Goal: Check status: Check status

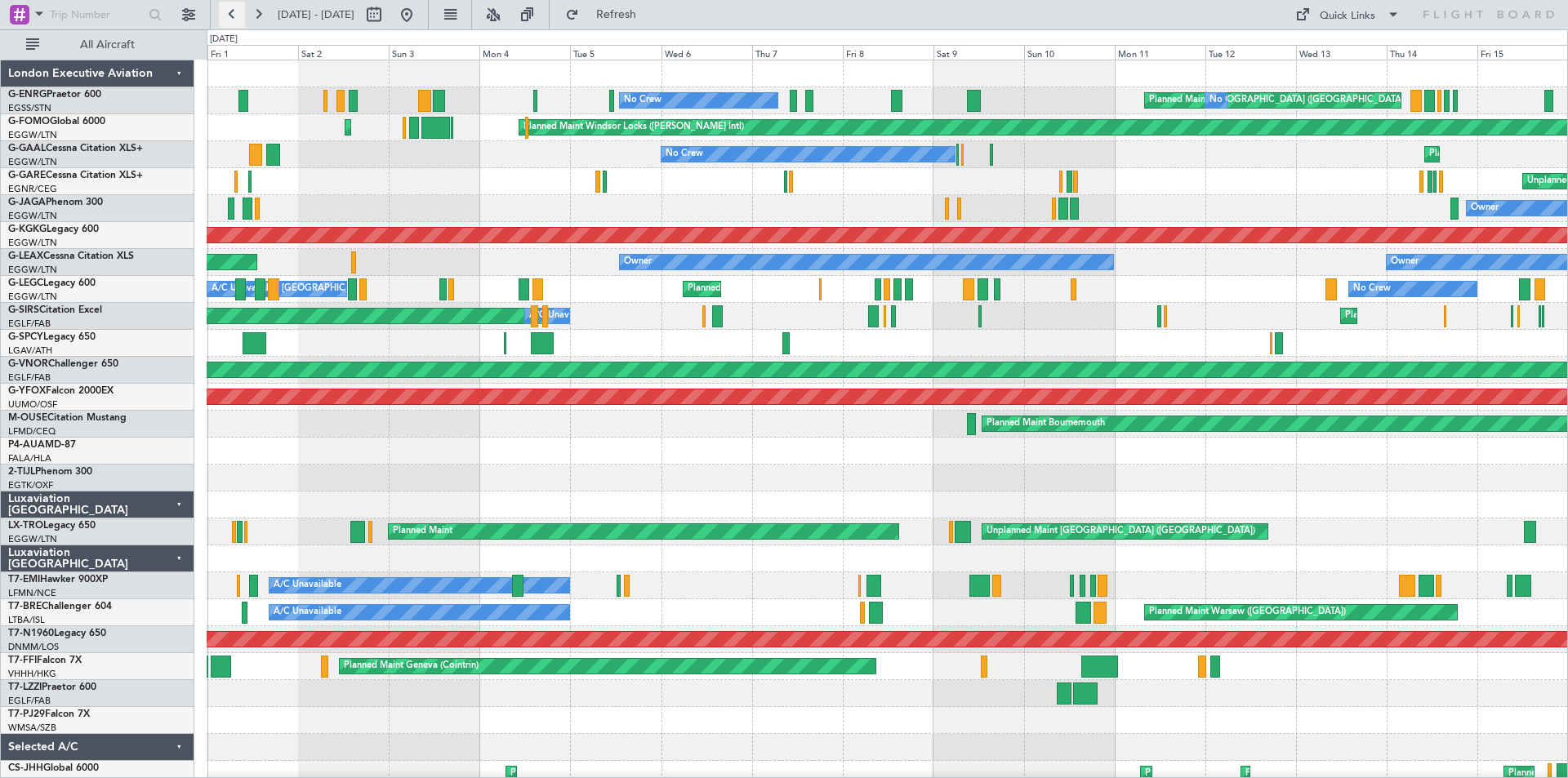
click at [232, 14] on button at bounding box center [232, 15] width 26 height 26
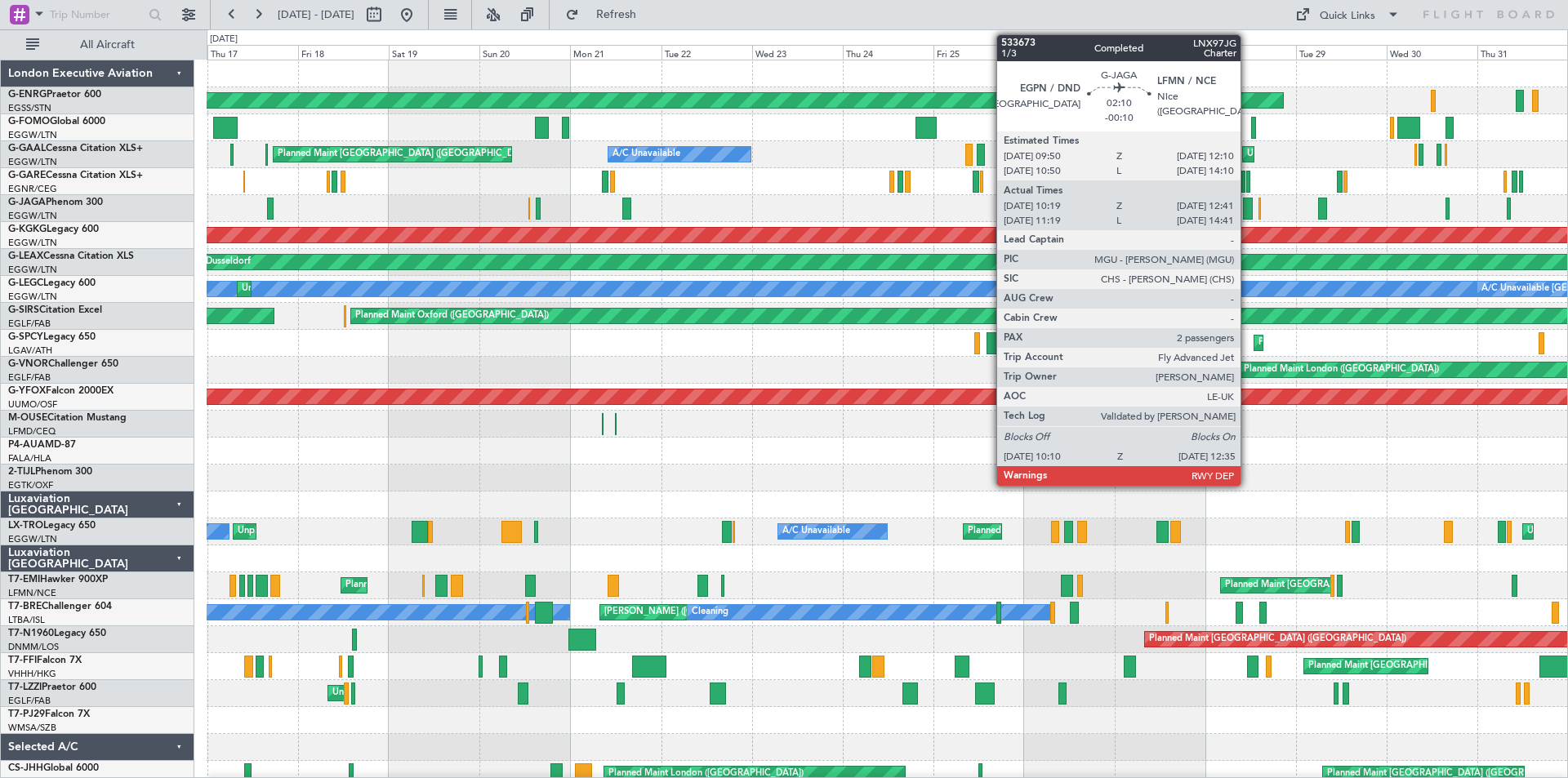
click at [1248, 210] on div at bounding box center [1248, 209] width 9 height 22
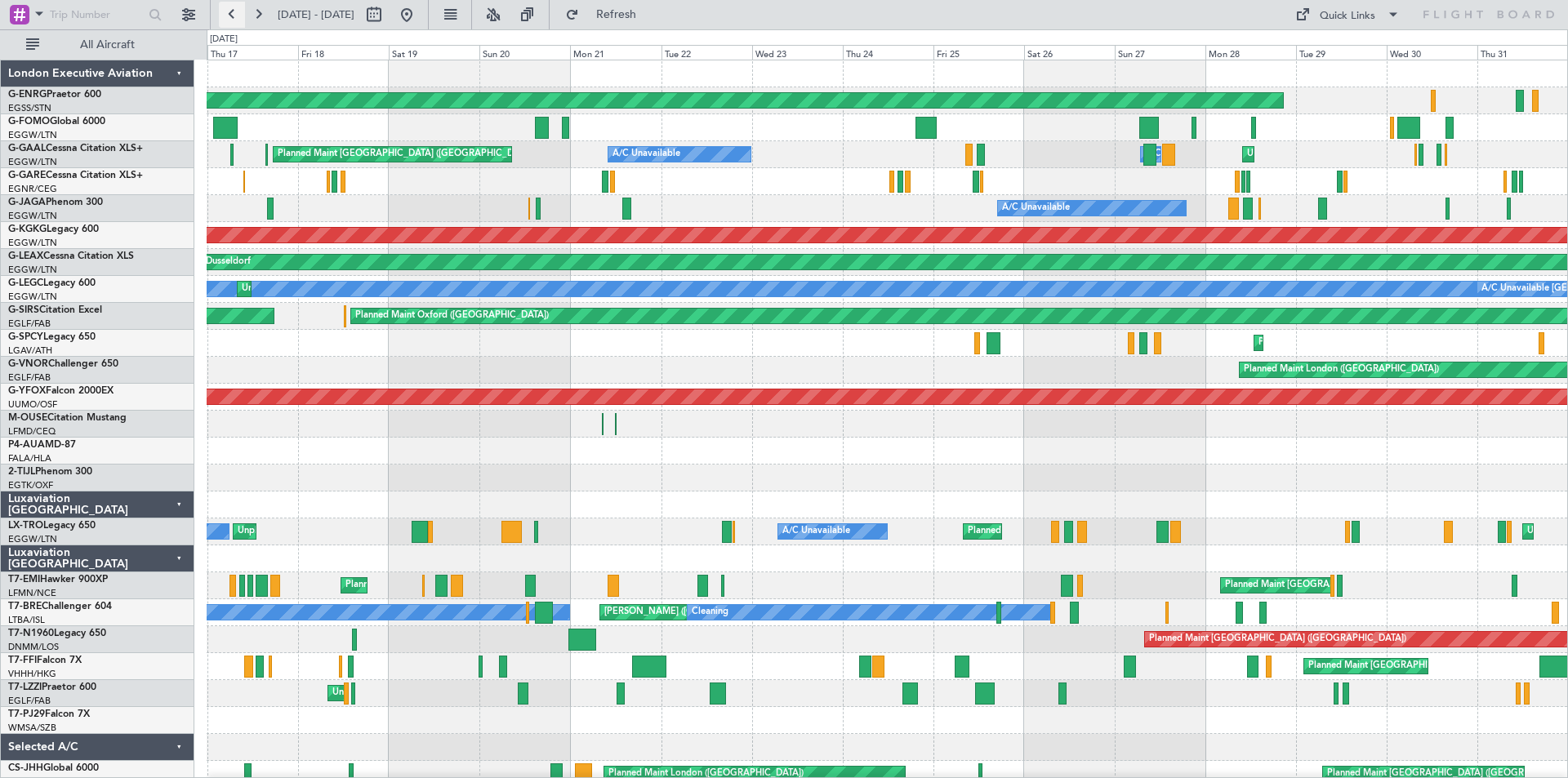
click at [230, 11] on button at bounding box center [232, 15] width 26 height 26
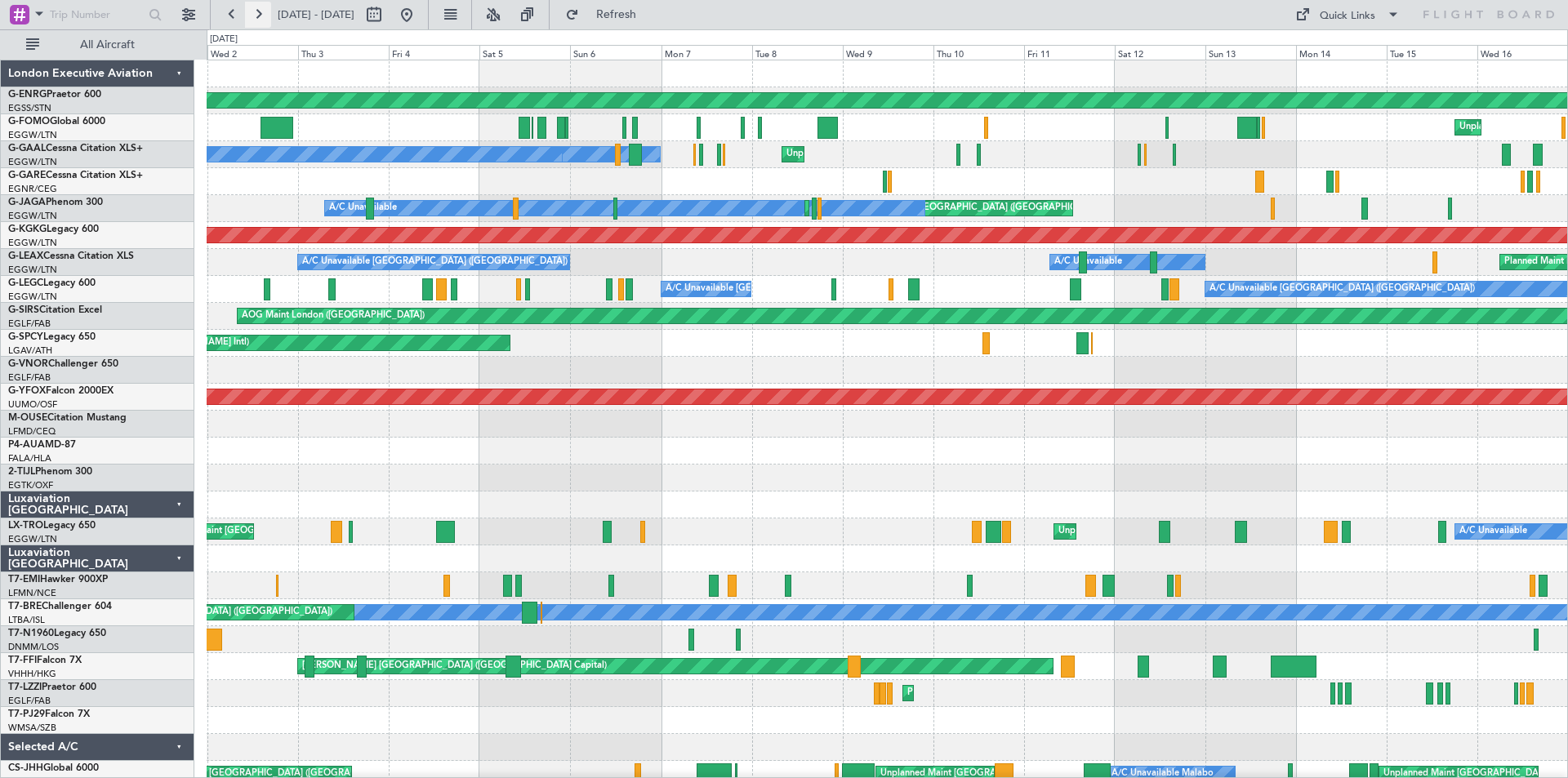
click at [250, 14] on button at bounding box center [258, 15] width 26 height 26
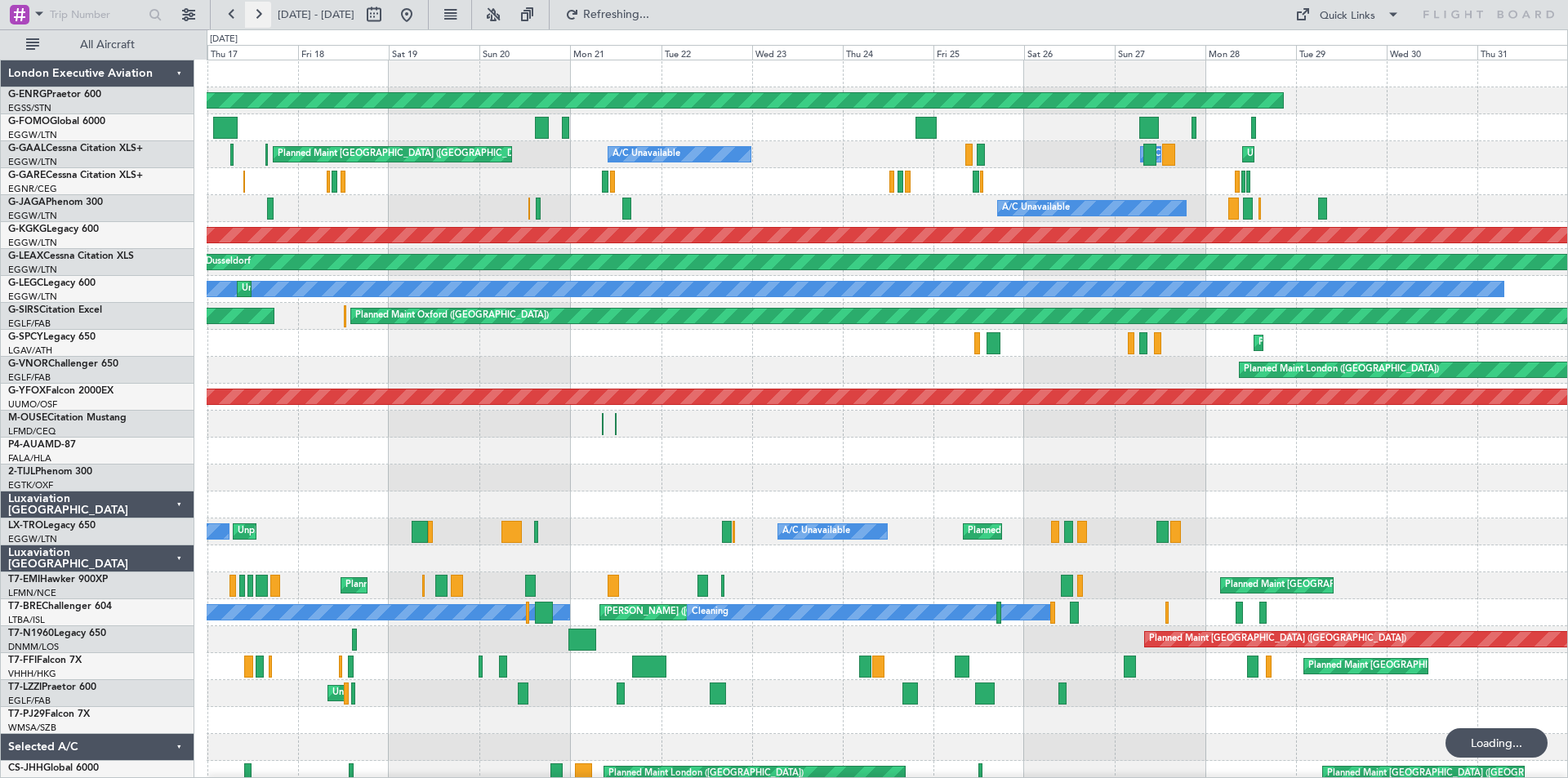
click at [255, 14] on button at bounding box center [258, 15] width 26 height 26
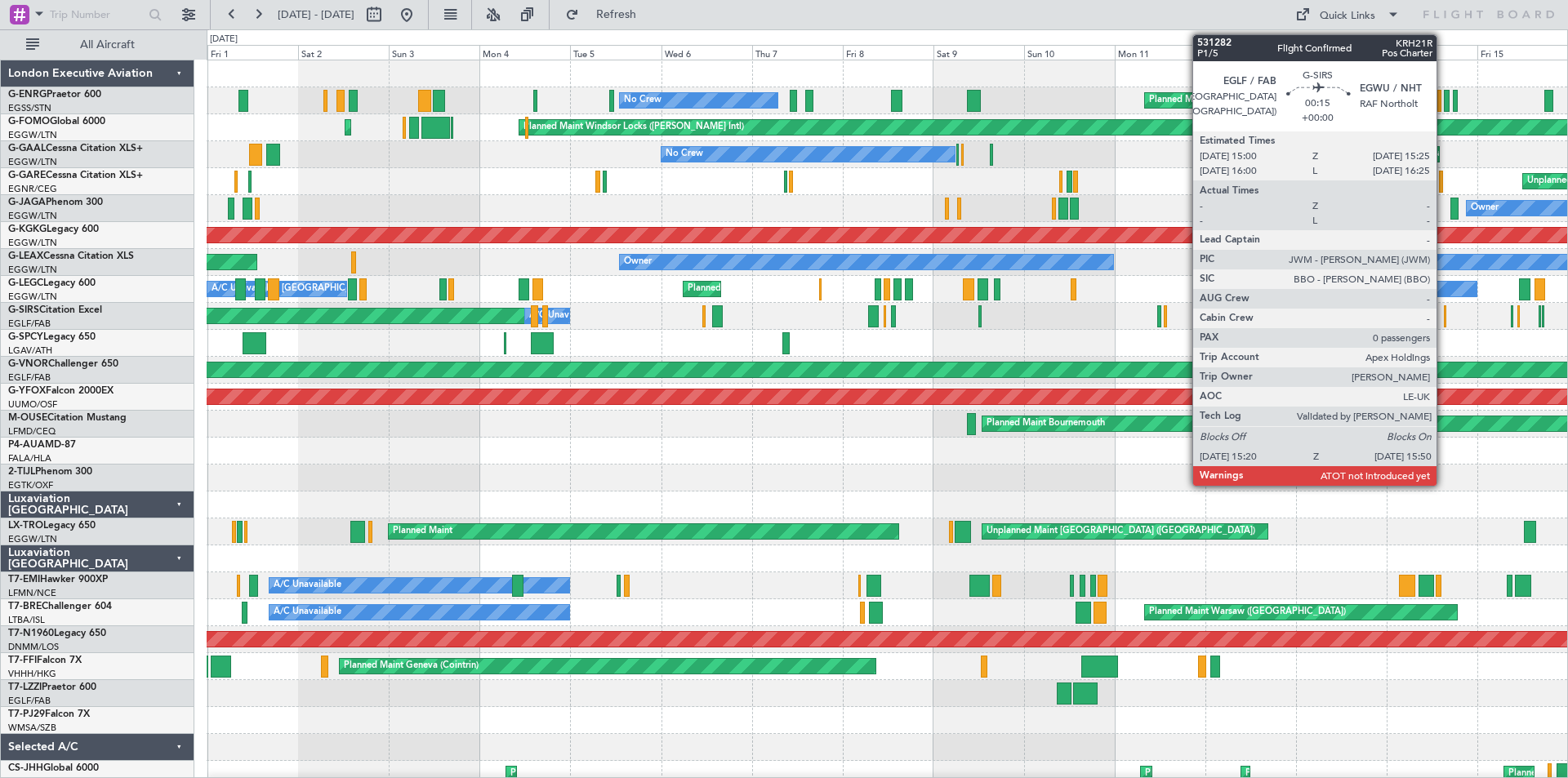
click at [1444, 321] on div at bounding box center [1445, 317] width 3 height 22
click at [1446, 317] on div at bounding box center [1445, 317] width 3 height 22
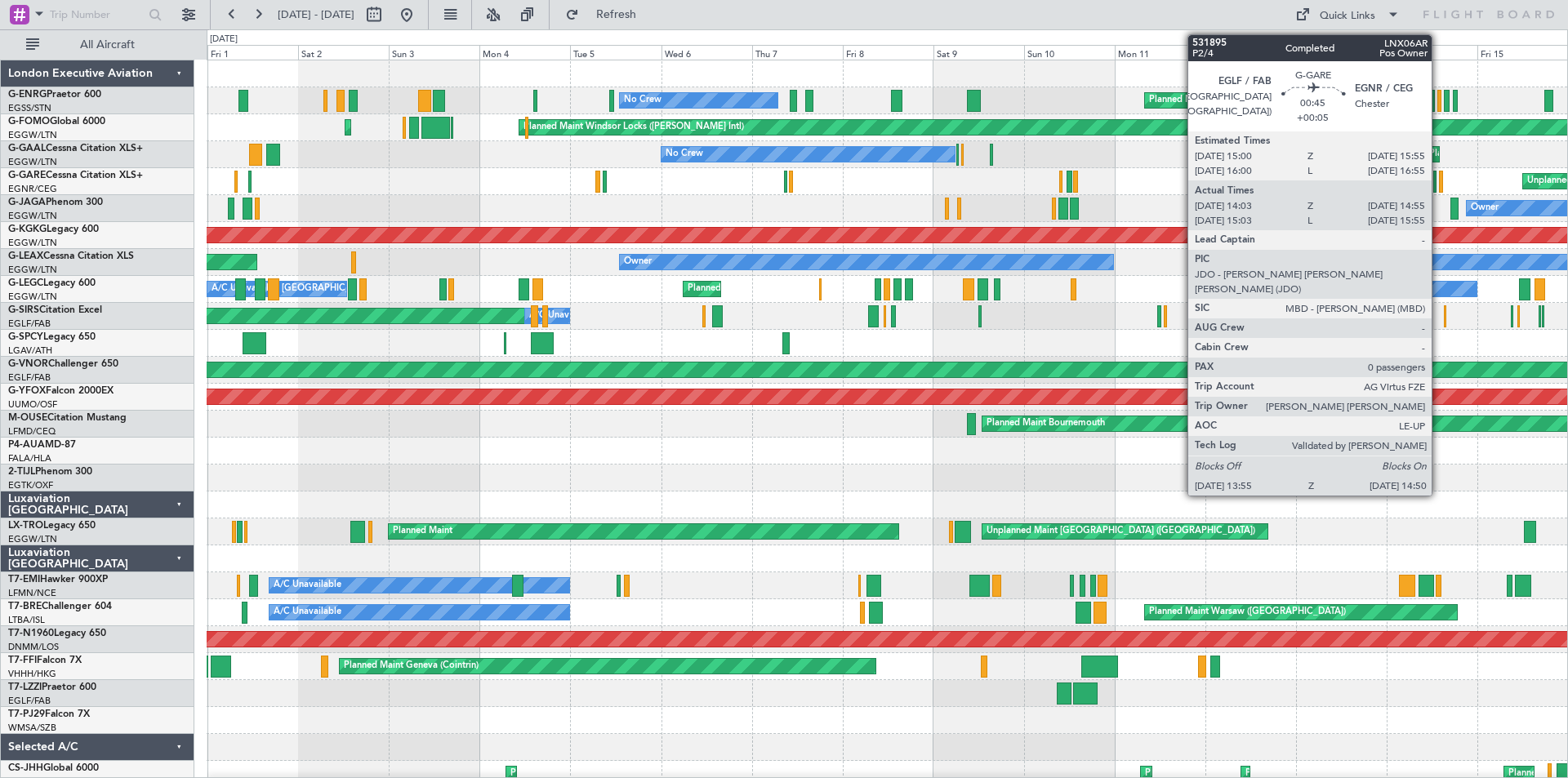
click at [1439, 182] on div at bounding box center [1441, 182] width 4 height 22
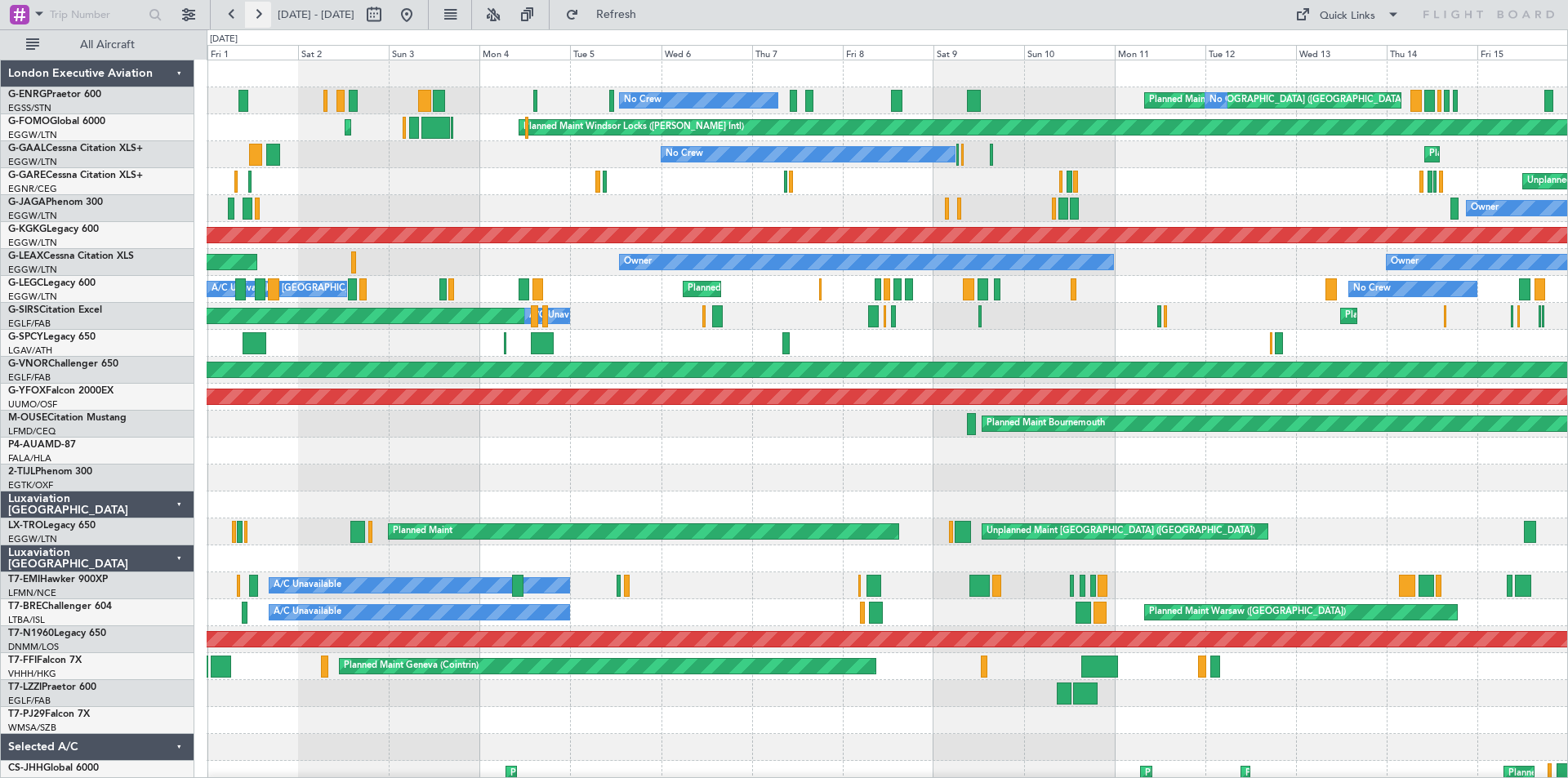
click at [258, 15] on button at bounding box center [258, 15] width 26 height 26
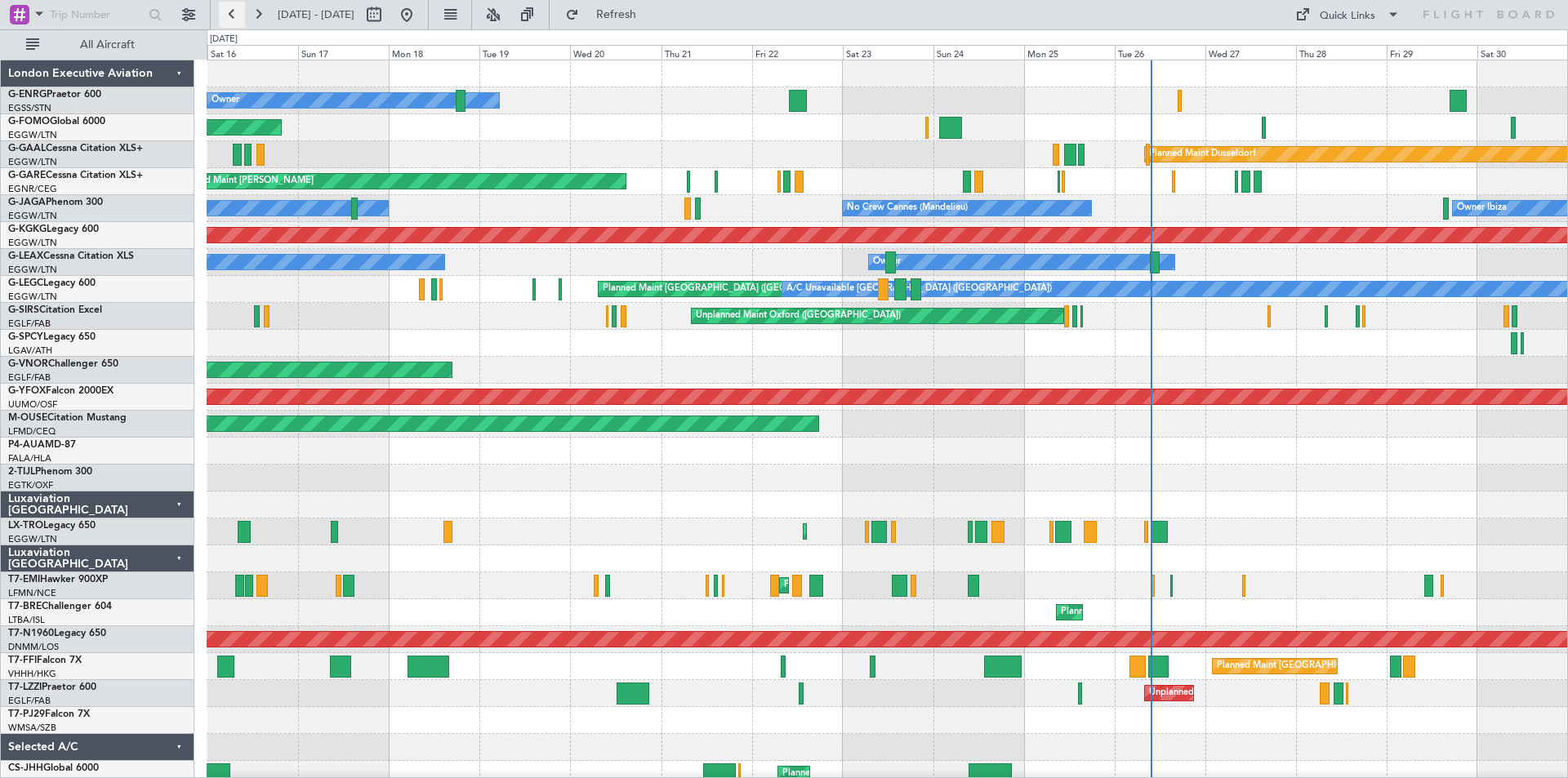
click at [228, 16] on button at bounding box center [232, 15] width 26 height 26
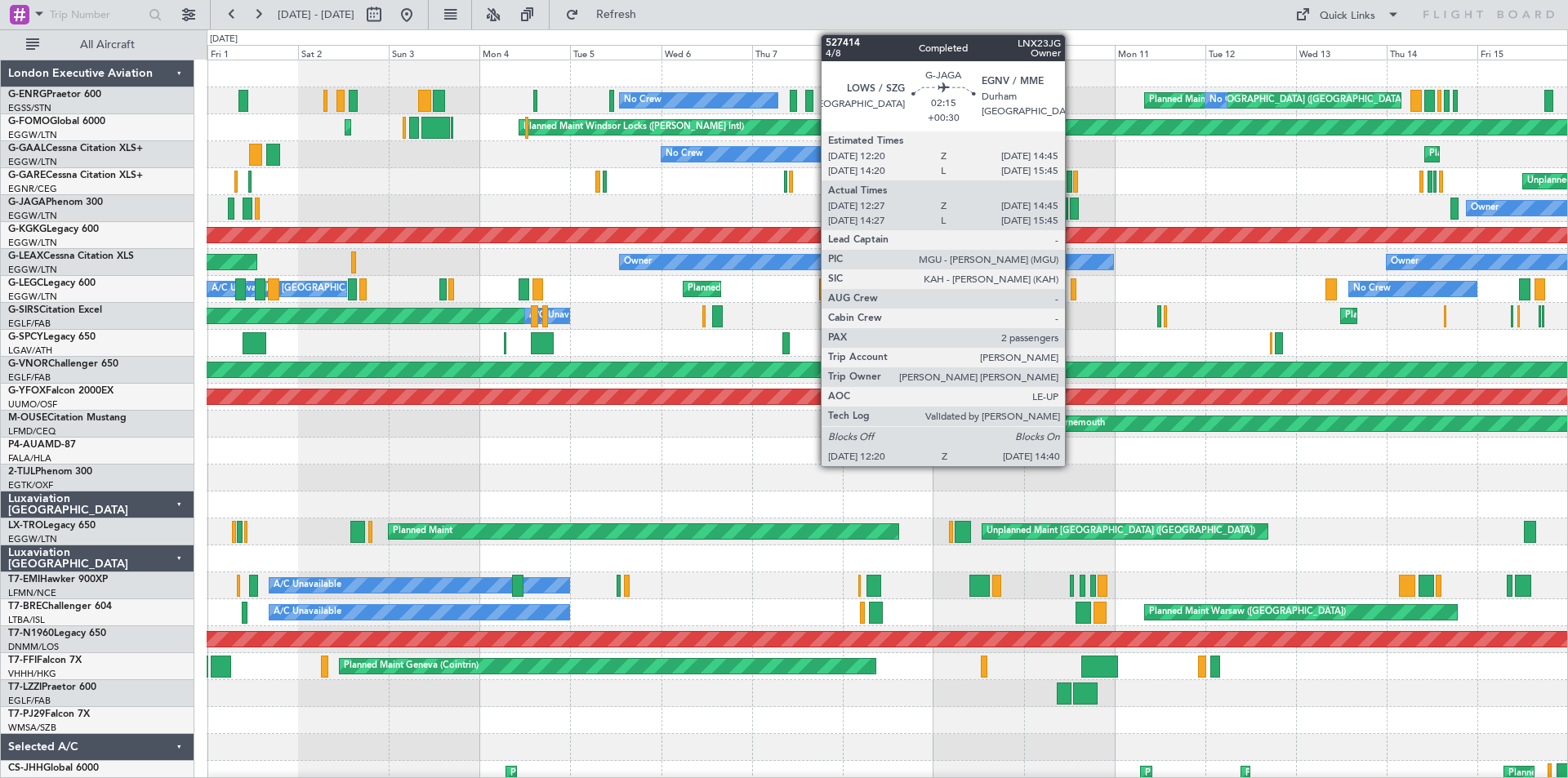
click at [1073, 216] on div at bounding box center [1074, 209] width 9 height 22
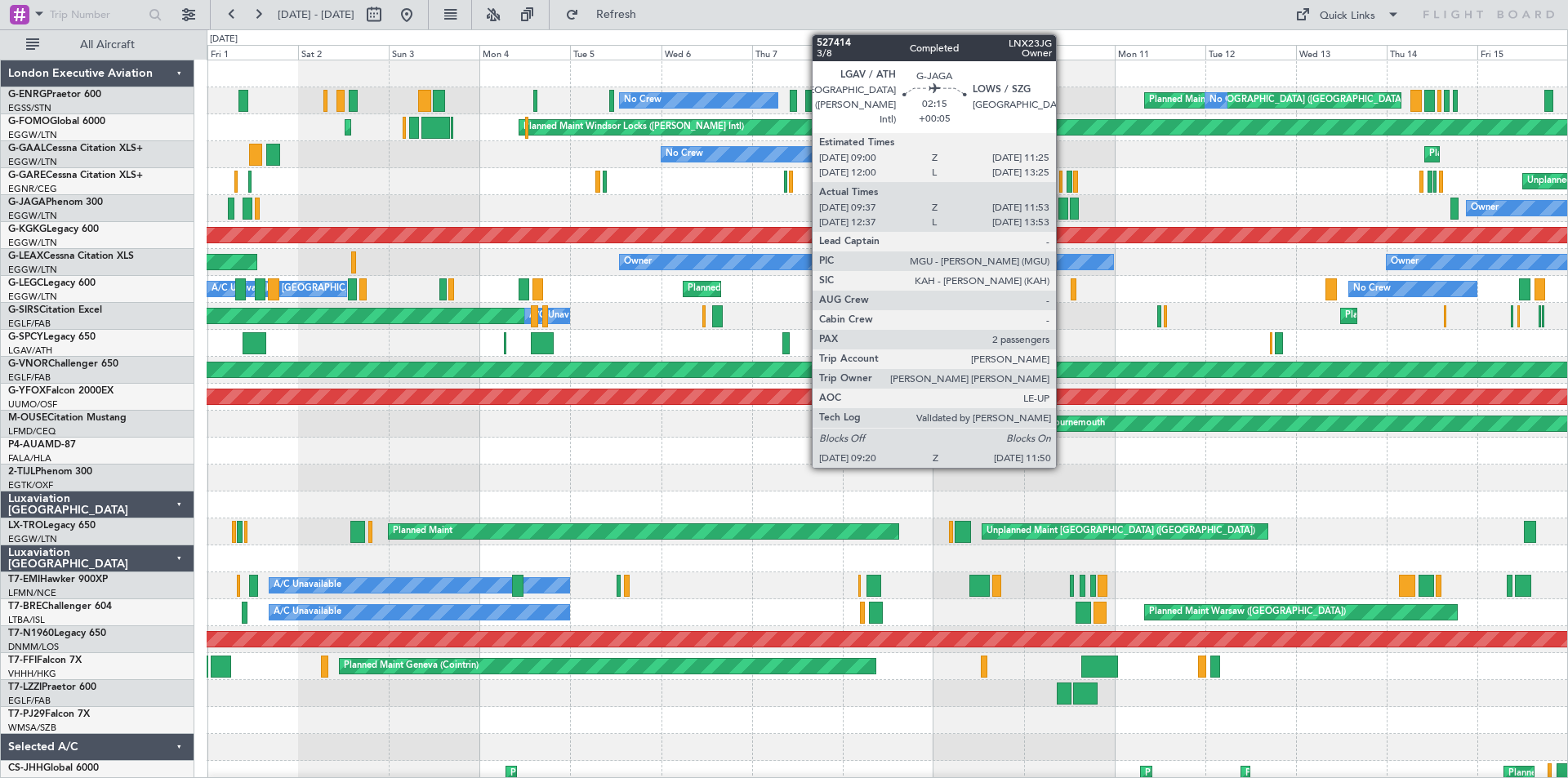
click at [1063, 210] on div at bounding box center [1063, 209] width 9 height 22
